Goal: Go to known website: Access a specific website the user already knows

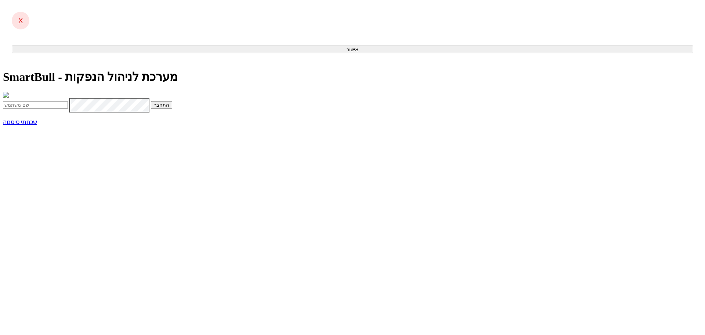
type input "[EMAIL_ADDRESS][DOMAIN_NAME]"
click at [169, 108] on span "submit" at bounding box center [169, 105] width 0 height 6
type input "092827"
click at [69, 116] on button "התחבר" at bounding box center [79, 120] width 21 height 8
